Goal: Check status

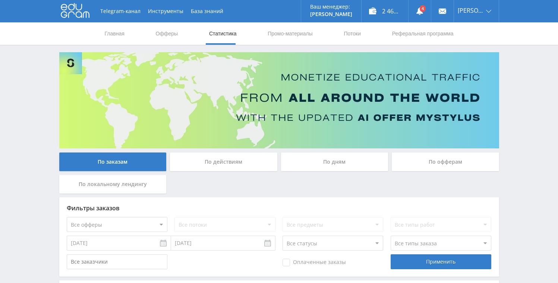
click at [317, 156] on div "По дням" at bounding box center [334, 161] width 107 height 19
click at [0, 0] on input "По дням" at bounding box center [0, 0] width 0 height 0
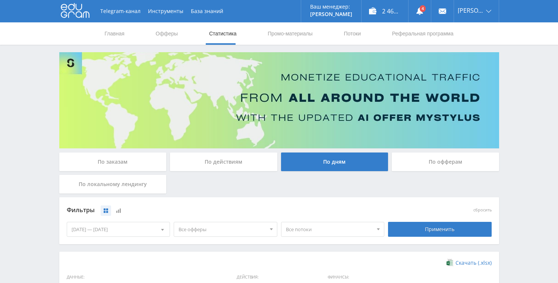
click at [111, 160] on div "По заказам" at bounding box center [112, 161] width 107 height 19
click at [0, 0] on input "По заказам" at bounding box center [0, 0] width 0 height 0
